Goal: Task Accomplishment & Management: Complete application form

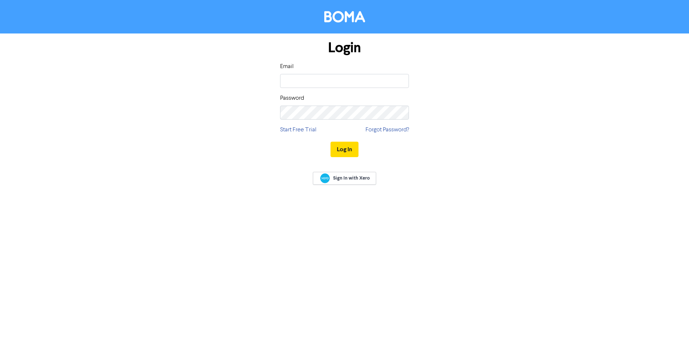
type input "[PERSON_NAME][EMAIL_ADDRESS][DOMAIN_NAME]"
click at [331, 142] on button "Log In" at bounding box center [345, 149] width 28 height 15
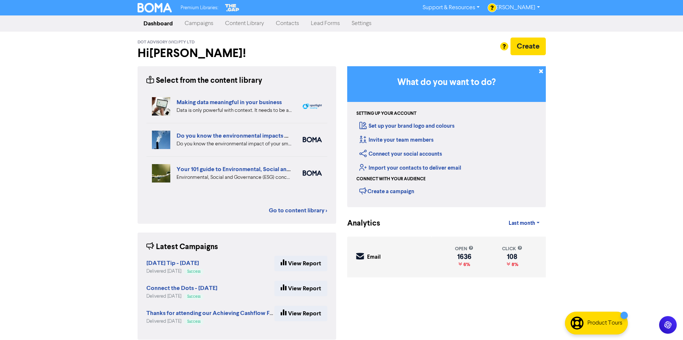
click at [282, 24] on link "Contacts" at bounding box center [287, 23] width 35 height 15
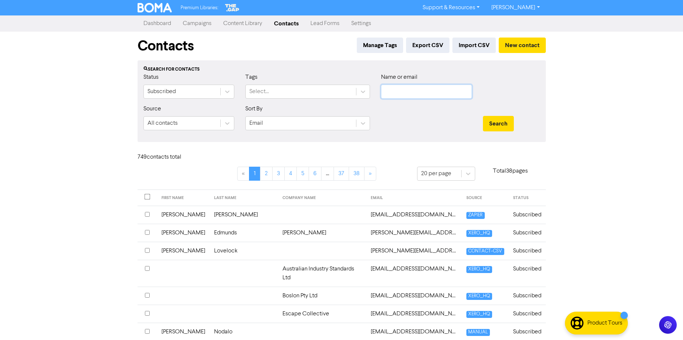
click at [407, 92] on input "text" at bounding box center [426, 92] width 91 height 14
click at [483, 116] on button "Search" at bounding box center [498, 123] width 31 height 15
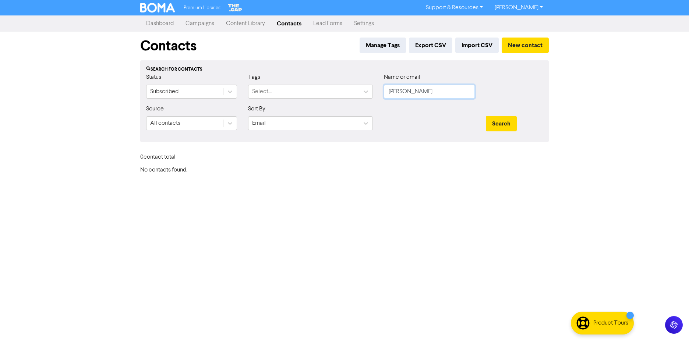
drag, startPoint x: 429, startPoint y: 90, endPoint x: 268, endPoint y: 84, distance: 160.9
click at [273, 85] on div "Status Subscribed Tags Select... Name or email [PERSON_NAME]" at bounding box center [345, 89] width 408 height 32
type input "d & D"
click at [486, 116] on button "Search" at bounding box center [501, 123] width 31 height 15
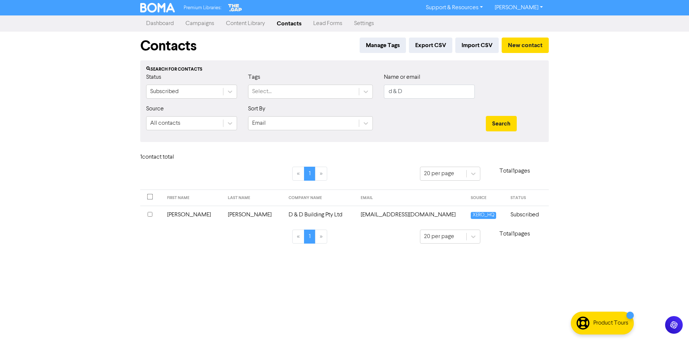
click at [376, 217] on td "[EMAIL_ADDRESS][DOMAIN_NAME]" at bounding box center [411, 215] width 110 height 18
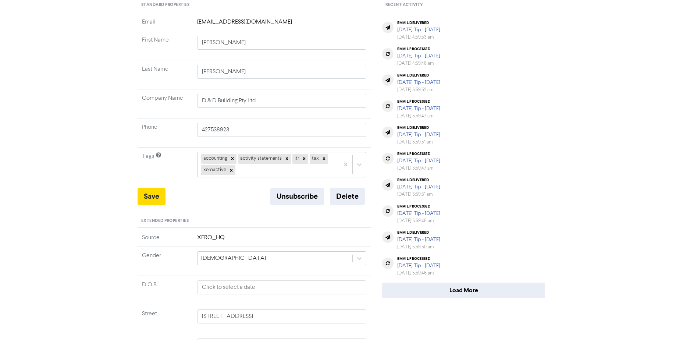
scroll to position [67, 0]
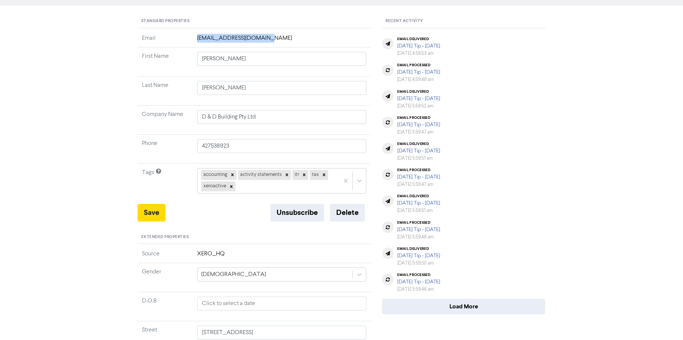
drag, startPoint x: 269, startPoint y: 34, endPoint x: 179, endPoint y: 38, distance: 90.6
click at [179, 38] on tr "Email [EMAIL_ADDRESS][DOMAIN_NAME]" at bounding box center [255, 41] width 234 height 14
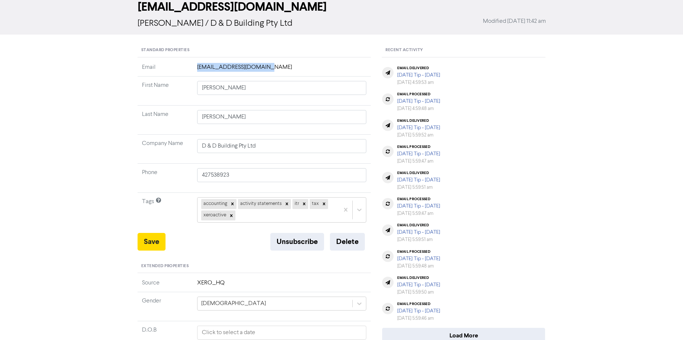
scroll to position [0, 0]
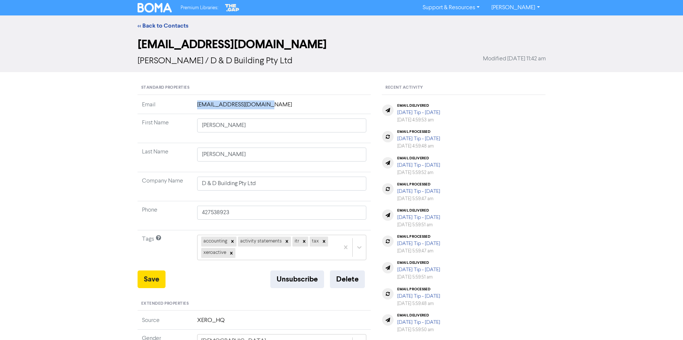
click at [277, 107] on td "[EMAIL_ADDRESS][DOMAIN_NAME]" at bounding box center [282, 107] width 179 height 14
drag, startPoint x: 273, startPoint y: 104, endPoint x: 230, endPoint y: 100, distance: 42.8
click at [230, 100] on td "[EMAIL_ADDRESS][DOMAIN_NAME]" at bounding box center [282, 107] width 179 height 14
drag, startPoint x: 230, startPoint y: 100, endPoint x: 280, endPoint y: 104, distance: 50.2
click at [280, 104] on td "[EMAIL_ADDRESS][DOMAIN_NAME]" at bounding box center [282, 107] width 179 height 14
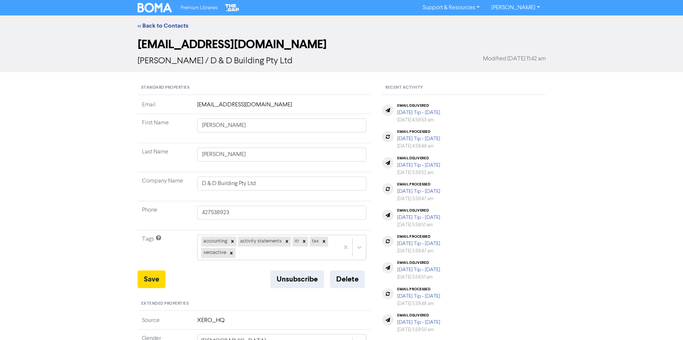
click at [280, 104] on td "[EMAIL_ADDRESS][DOMAIN_NAME]" at bounding box center [282, 107] width 179 height 14
click at [227, 109] on td "[EMAIL_ADDRESS][DOMAIN_NAME]" at bounding box center [282, 107] width 179 height 14
drag, startPoint x: 271, startPoint y: 111, endPoint x: 171, endPoint y: 106, distance: 100.2
click at [171, 106] on tr "Email [EMAIL_ADDRESS][DOMAIN_NAME]" at bounding box center [255, 107] width 234 height 14
click at [181, 25] on link "<< Back to Contacts" at bounding box center [163, 25] width 51 height 7
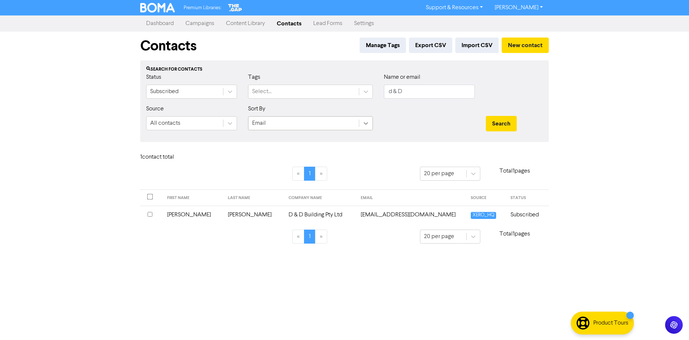
click at [364, 123] on icon at bounding box center [365, 123] width 7 height 7
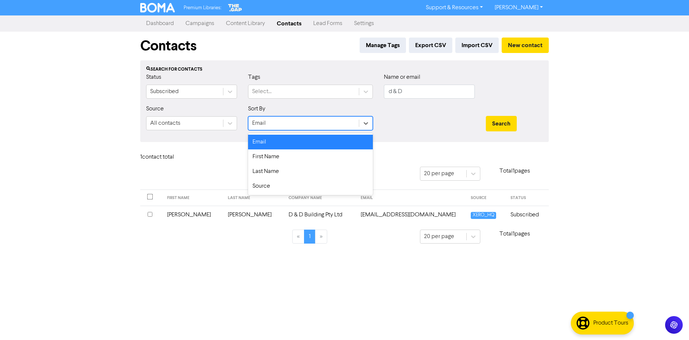
click at [283, 143] on div "Email" at bounding box center [310, 142] width 125 height 15
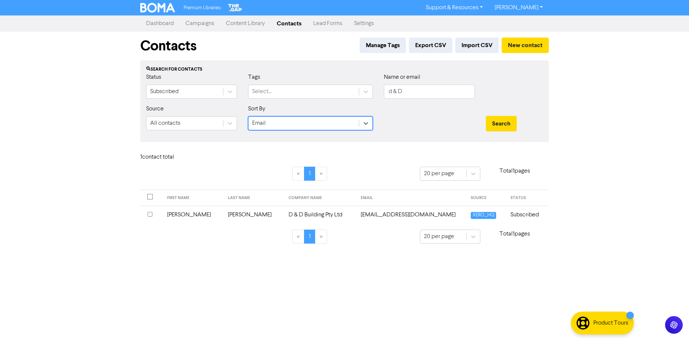
click at [286, 124] on div "Email" at bounding box center [303, 123] width 110 height 13
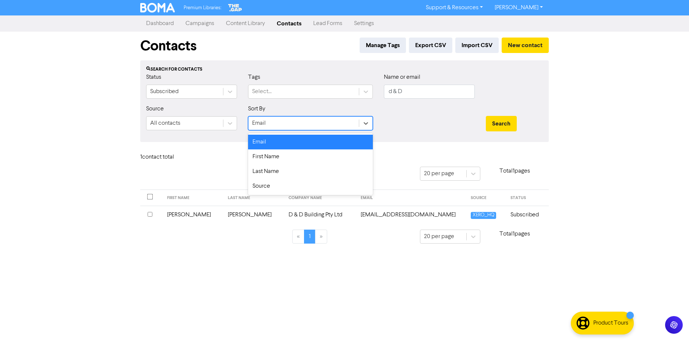
paste input "[EMAIL_ADDRESS][DOMAIN_NAME]"
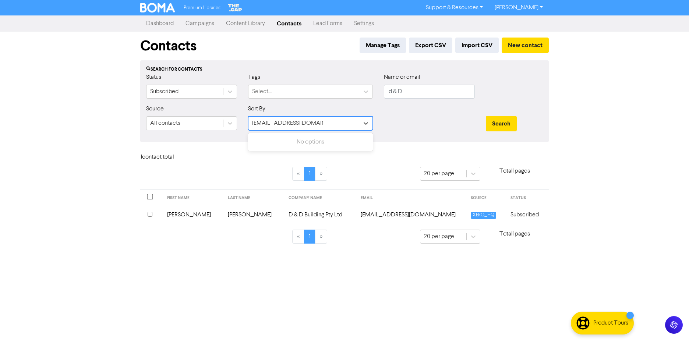
type input "[EMAIL_ADDRESS][DOMAIN_NAME]"
drag, startPoint x: 359, startPoint y: 281, endPoint x: 342, endPoint y: 275, distance: 18.5
click at [359, 281] on div "Premium Libraries: Support & Resources Video Tutorials FAQ & Guides Marketing E…" at bounding box center [344, 170] width 689 height 340
click at [363, 23] on link "Settings" at bounding box center [364, 23] width 32 height 15
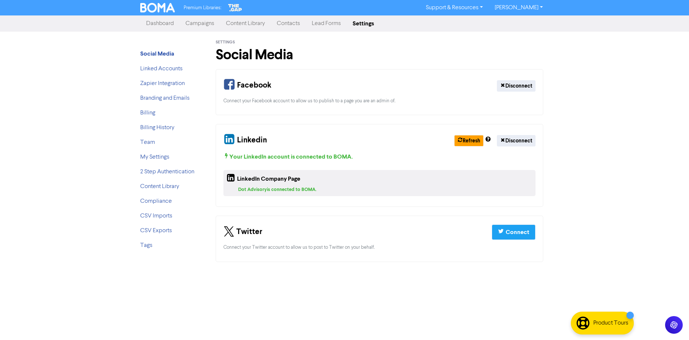
click at [291, 25] on link "Contacts" at bounding box center [288, 23] width 35 height 15
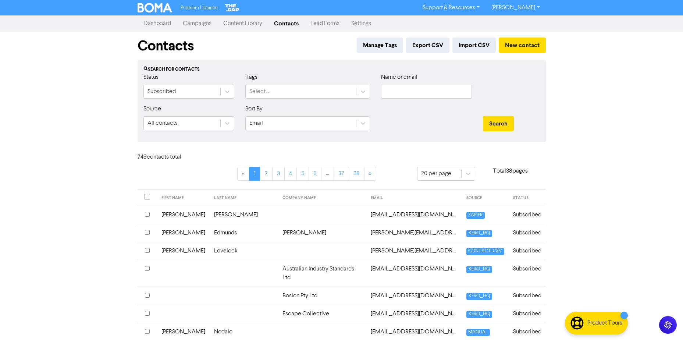
click at [426, 99] on div "Name or email" at bounding box center [427, 89] width 102 height 32
click at [425, 93] on input "text" at bounding box center [426, 92] width 91 height 14
click at [483, 116] on button "Search" at bounding box center [498, 123] width 31 height 15
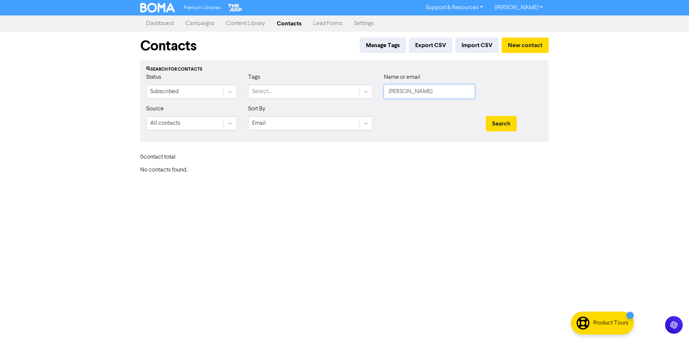
click at [427, 94] on input "[PERSON_NAME]" at bounding box center [429, 92] width 91 height 14
click at [486, 116] on button "Search" at bounding box center [501, 123] width 31 height 15
type input "d"
type input "D & D"
click at [486, 116] on button "Search" at bounding box center [501, 123] width 31 height 15
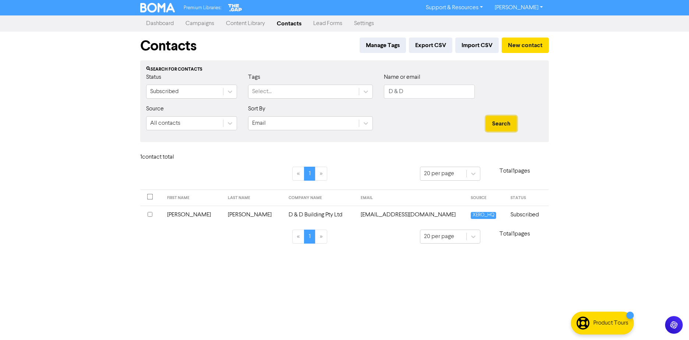
click at [509, 121] on button "Search" at bounding box center [501, 123] width 31 height 15
click at [497, 125] on button "Search" at bounding box center [501, 123] width 31 height 15
click at [431, 94] on input "D & D" at bounding box center [429, 92] width 91 height 14
click at [506, 122] on button "Search" at bounding box center [501, 123] width 31 height 15
click at [505, 123] on button "Search" at bounding box center [501, 123] width 31 height 15
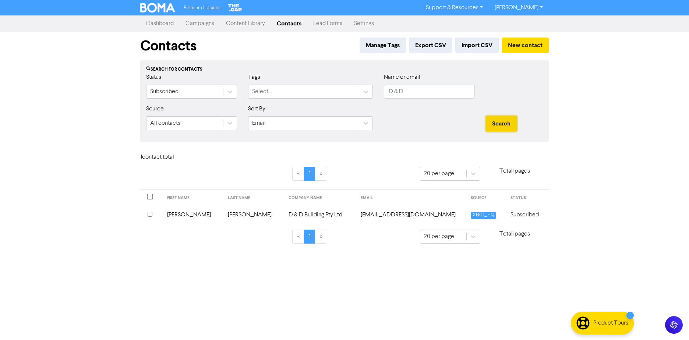
click at [504, 123] on button "Search" at bounding box center [501, 123] width 31 height 15
click at [250, 212] on td "[PERSON_NAME]" at bounding box center [253, 215] width 61 height 18
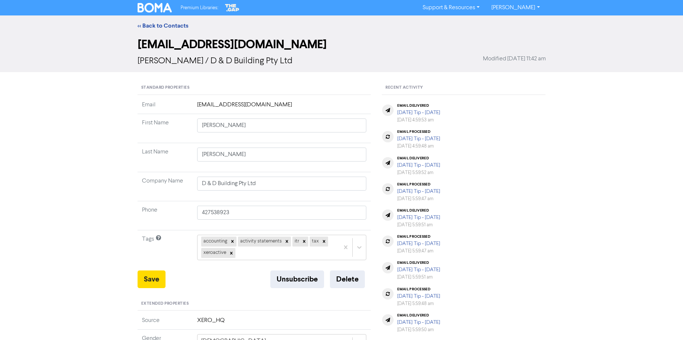
click at [259, 105] on td "[EMAIL_ADDRESS][DOMAIN_NAME]" at bounding box center [282, 107] width 179 height 14
click at [266, 105] on td "[EMAIL_ADDRESS][DOMAIN_NAME]" at bounding box center [282, 107] width 179 height 14
click at [271, 105] on td "[EMAIL_ADDRESS][DOMAIN_NAME]" at bounding box center [282, 107] width 179 height 14
click at [276, 106] on td "[EMAIL_ADDRESS][DOMAIN_NAME]" at bounding box center [282, 107] width 179 height 14
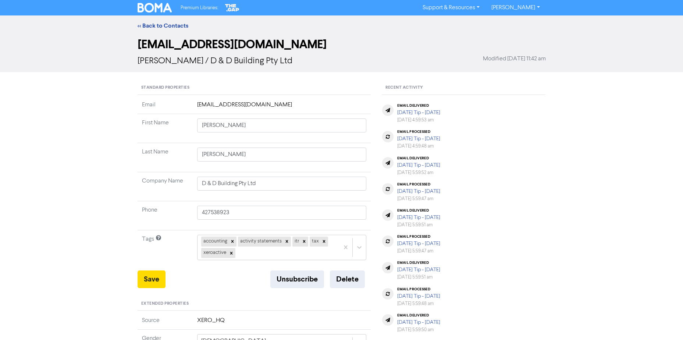
click at [276, 107] on td "[EMAIL_ADDRESS][DOMAIN_NAME]" at bounding box center [282, 107] width 179 height 14
click at [278, 108] on td "[EMAIL_ADDRESS][DOMAIN_NAME]" at bounding box center [282, 107] width 179 height 14
drag, startPoint x: 278, startPoint y: 108, endPoint x: 281, endPoint y: 107, distance: 3.7
click at [281, 107] on td "[EMAIL_ADDRESS][DOMAIN_NAME]" at bounding box center [282, 107] width 179 height 14
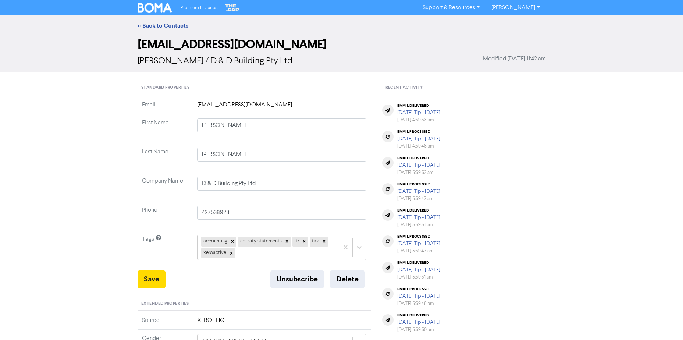
click at [281, 107] on td "[EMAIL_ADDRESS][DOMAIN_NAME]" at bounding box center [282, 107] width 179 height 14
click at [226, 127] on input "[PERSON_NAME]" at bounding box center [282, 126] width 170 height 14
click at [277, 198] on td "D & D Building Pty Ltd" at bounding box center [282, 186] width 179 height 29
click at [167, 25] on link "<< Back to Contacts" at bounding box center [163, 25] width 51 height 7
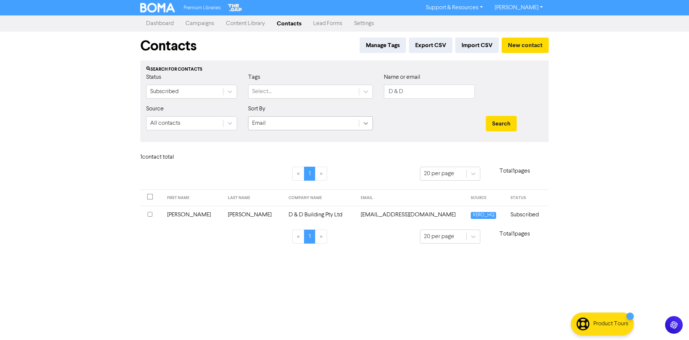
click at [365, 124] on icon at bounding box center [366, 123] width 4 height 3
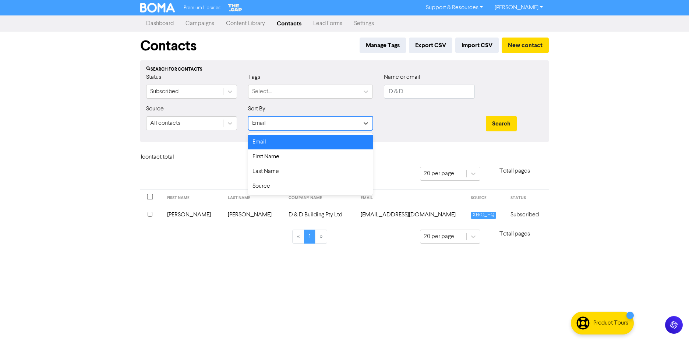
click at [297, 145] on div "Email" at bounding box center [310, 142] width 125 height 15
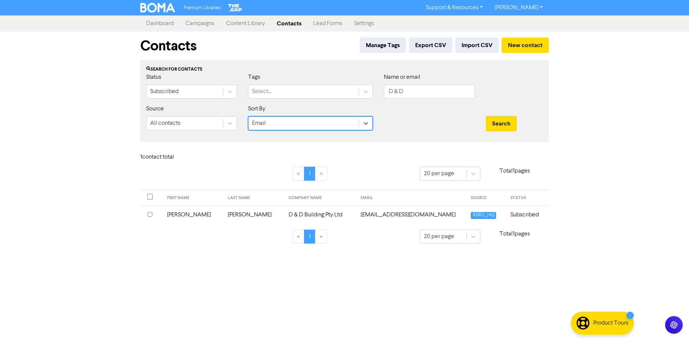
click at [297, 122] on div "Email" at bounding box center [303, 123] width 110 height 13
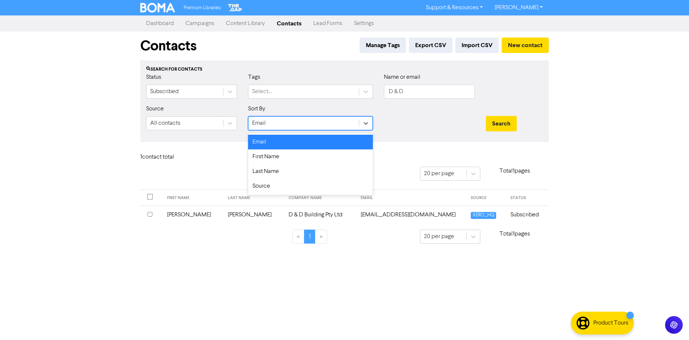
paste input "[EMAIL_ADDRESS][DOMAIN_NAME]"
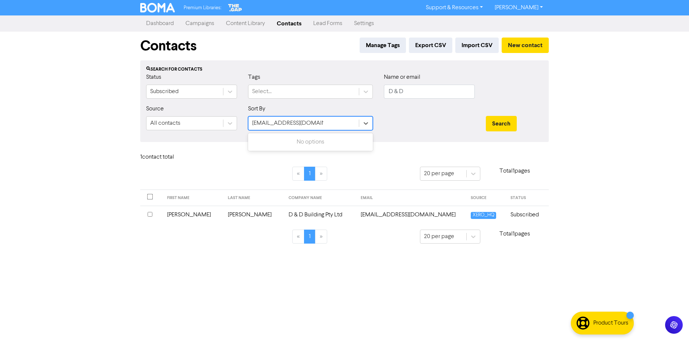
type input "[EMAIL_ADDRESS][DOMAIN_NAME]"
click at [434, 127] on div at bounding box center [429, 121] width 102 height 32
click at [520, 45] on button "New contact" at bounding box center [525, 45] width 47 height 15
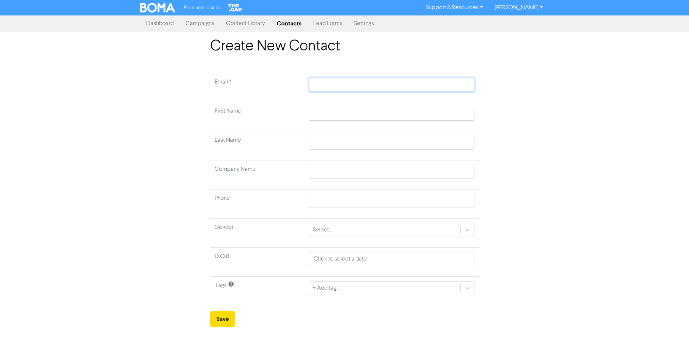
click at [334, 79] on input "text" at bounding box center [392, 85] width 166 height 14
paste input "[EMAIL_ADDRESS][DOMAIN_NAME]"
type input "[EMAIL_ADDRESS][DOMAIN_NAME]"
click at [274, 119] on td "First Name" at bounding box center [257, 116] width 94 height 29
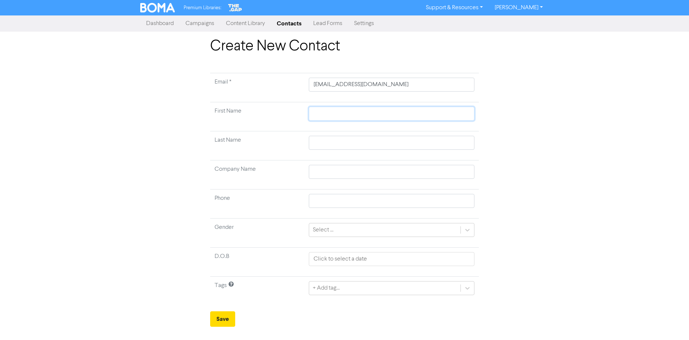
click at [320, 116] on input "text" at bounding box center [392, 114] width 166 height 14
type input "D"
type input "Da"
type input "[PERSON_NAME]"
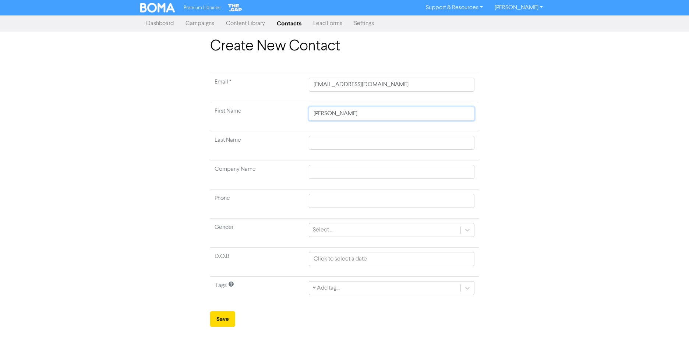
type input "Danie"
type input "[PERSON_NAME]"
click at [316, 149] on input "text" at bounding box center [392, 143] width 166 height 14
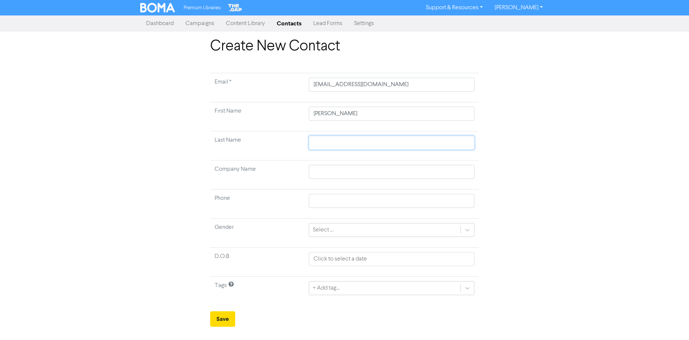
type input "S"
type input "Sm"
type input "Smi"
type input "[PERSON_NAME]"
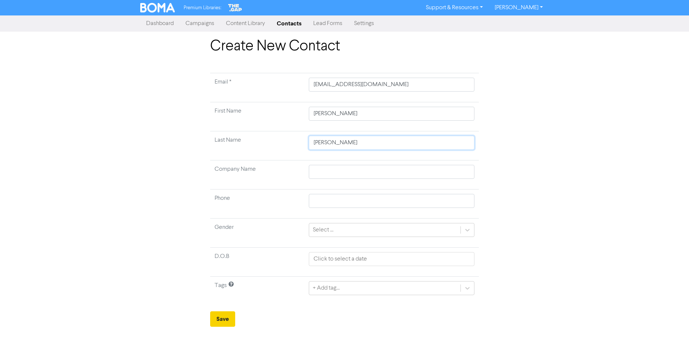
type input "[PERSON_NAME]"
click at [225, 324] on button "Save" at bounding box center [222, 318] width 25 height 15
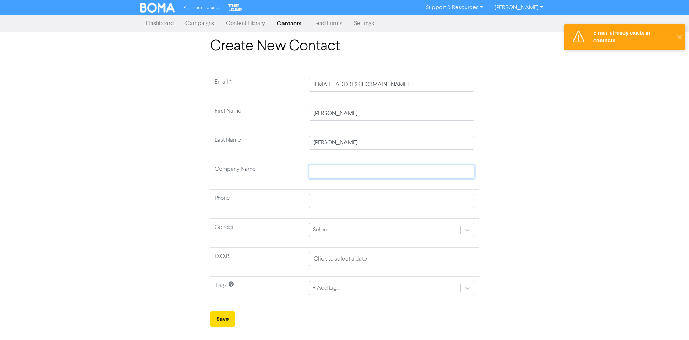
click at [331, 172] on input "text" at bounding box center [392, 172] width 166 height 14
type input "D"
type input "D &"
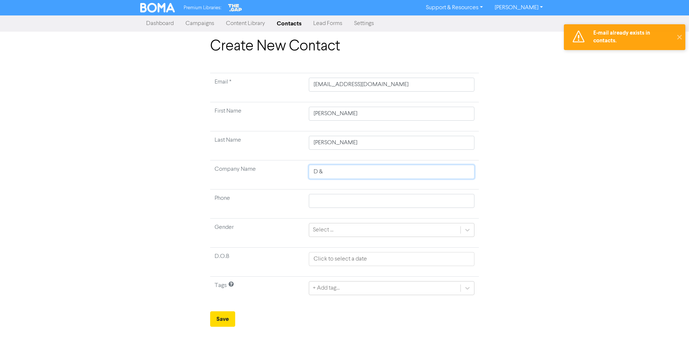
type input "D & D"
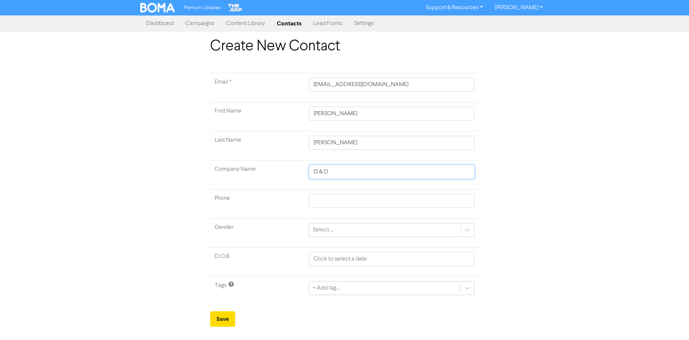
type input "D & D B"
type input "D & D Bu"
type input "D & [PERSON_NAME]"
type input "D & D Buil"
type input "D & D Build"
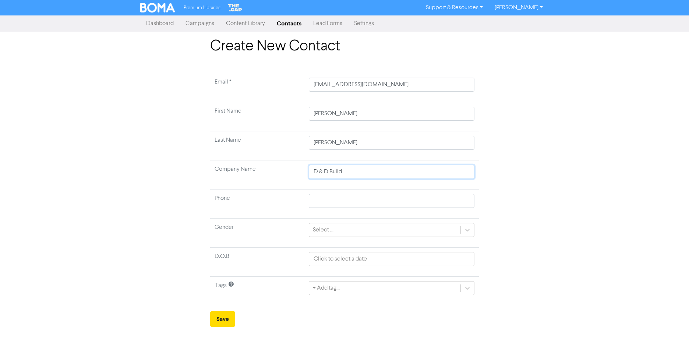
type input "D & D Buildi"
type input "D & D Buildin"
type input "D & D Building"
type input "D & D Building P"
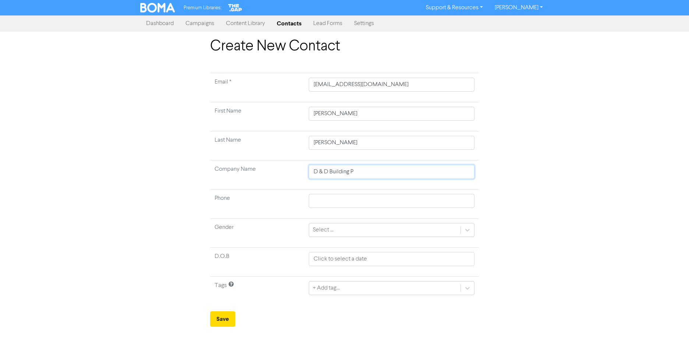
type input "D & D Building Pt"
type input "D & D Building Pty"
type input "D & D Building Pty L"
type input "D & D Building Pty Lt"
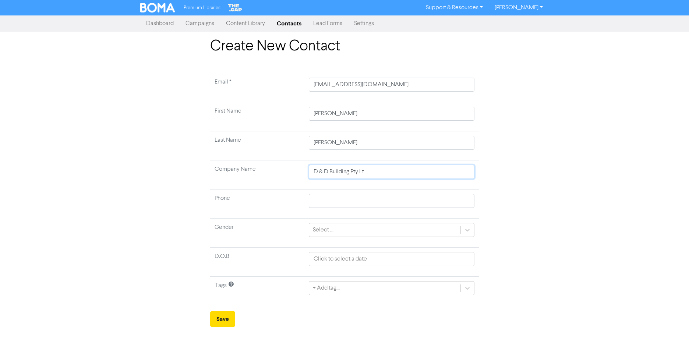
type input "D & D Building Pty Ltd"
drag, startPoint x: 343, startPoint y: 198, endPoint x: 333, endPoint y: 180, distance: 20.6
click at [343, 198] on input "text" at bounding box center [392, 201] width 166 height 14
paste input "0427 538 923"
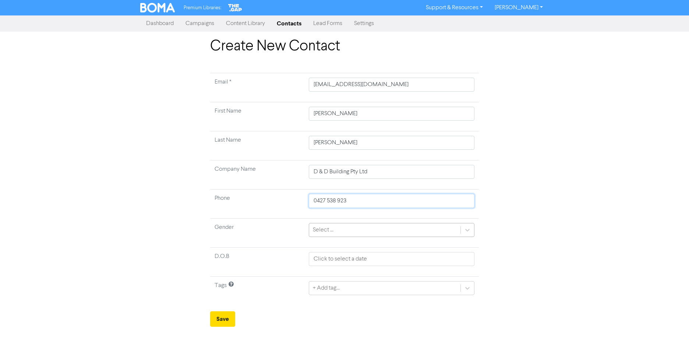
type input "0427 538 923"
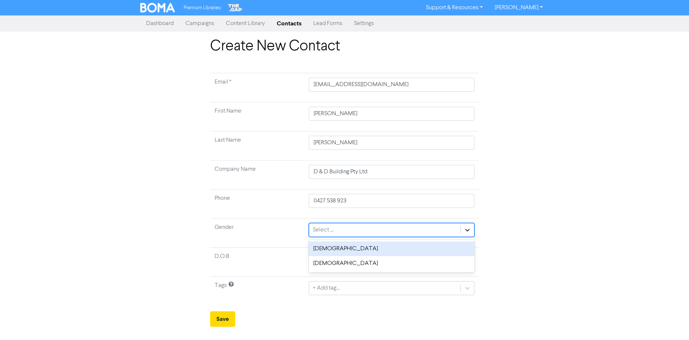
click at [470, 228] on icon at bounding box center [467, 229] width 7 height 7
click at [332, 251] on div "[DEMOGRAPHIC_DATA]" at bounding box center [392, 248] width 166 height 15
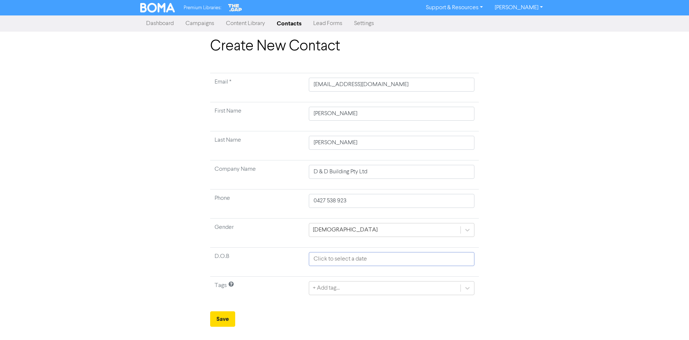
click at [367, 261] on input "text" at bounding box center [392, 259] width 166 height 14
select select "9"
select select "2025"
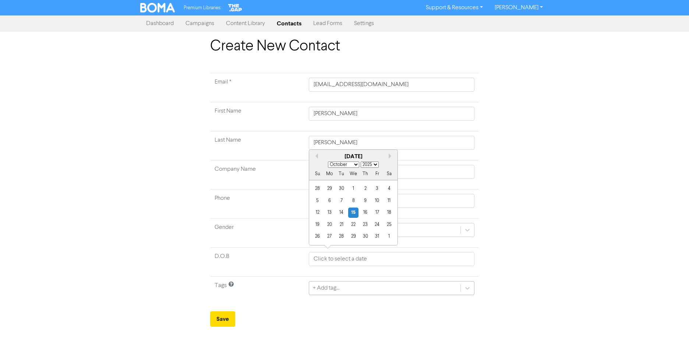
click at [349, 289] on div "+ Add tag..." at bounding box center [392, 288] width 166 height 14
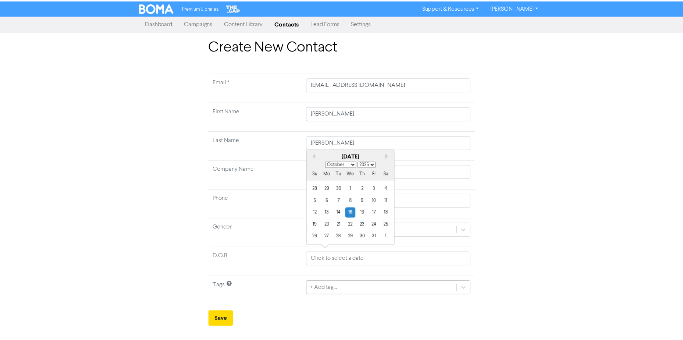
scroll to position [68, 0]
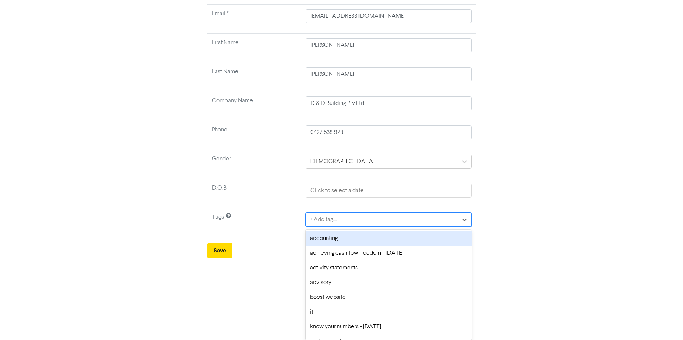
click at [550, 212] on div "Create New Contact Email * [EMAIL_ADDRESS][DOMAIN_NAME] First Name [PERSON_NAME…" at bounding box center [342, 113] width 420 height 289
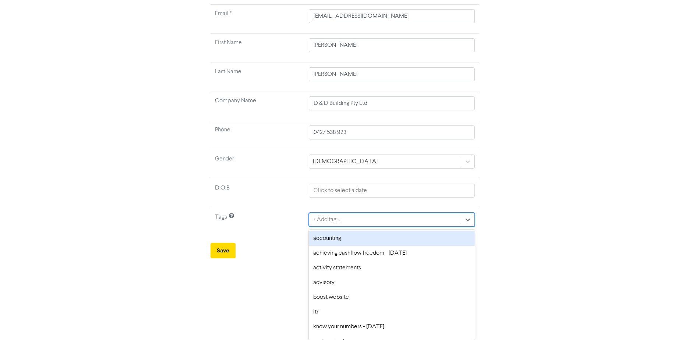
scroll to position [0, 0]
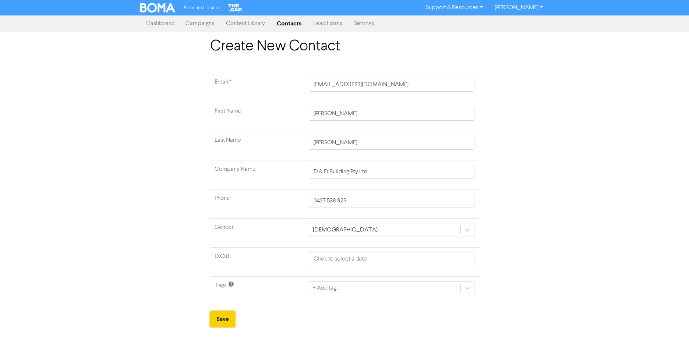
click at [230, 321] on button "Save" at bounding box center [222, 318] width 25 height 15
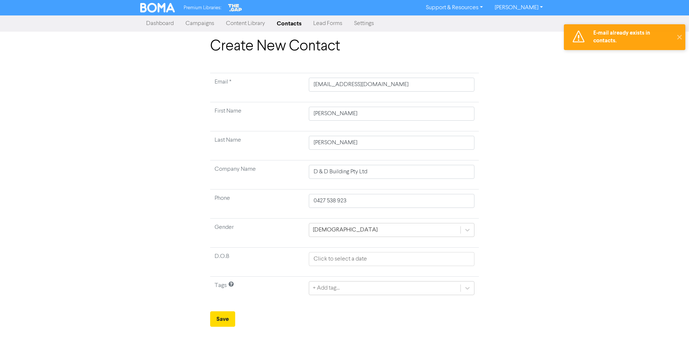
click at [367, 24] on link "Settings" at bounding box center [364, 23] width 32 height 15
